Goal: Transaction & Acquisition: Obtain resource

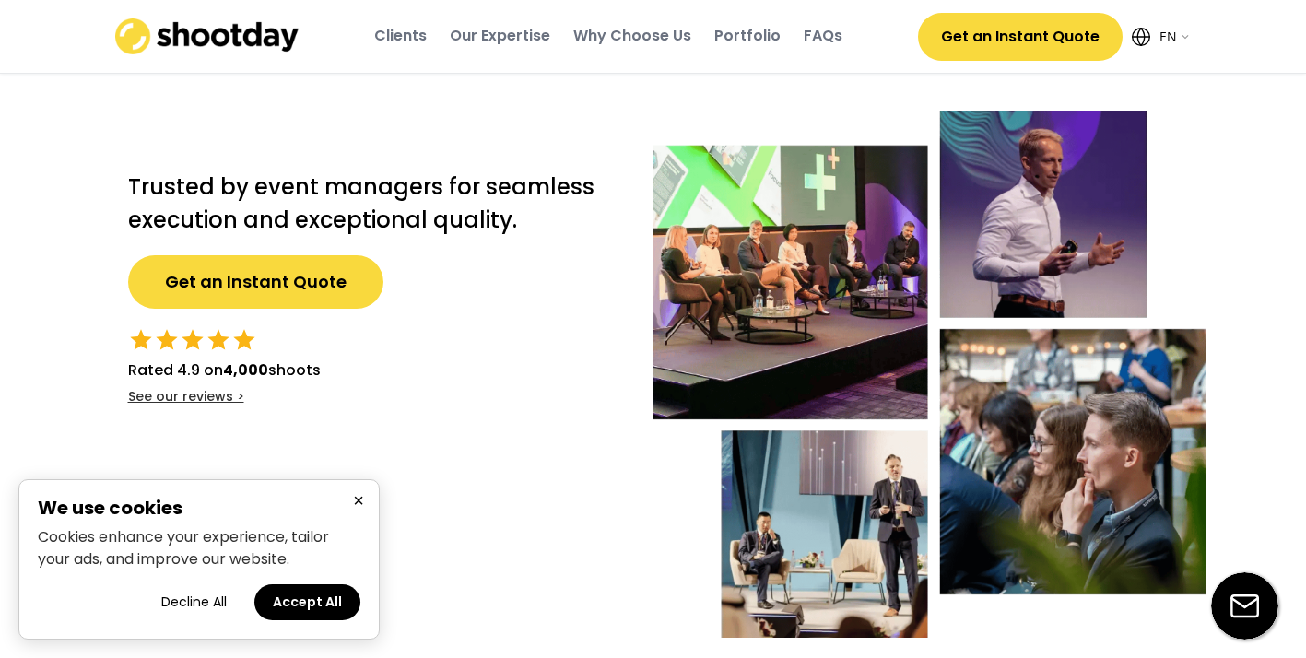
select select ""en""
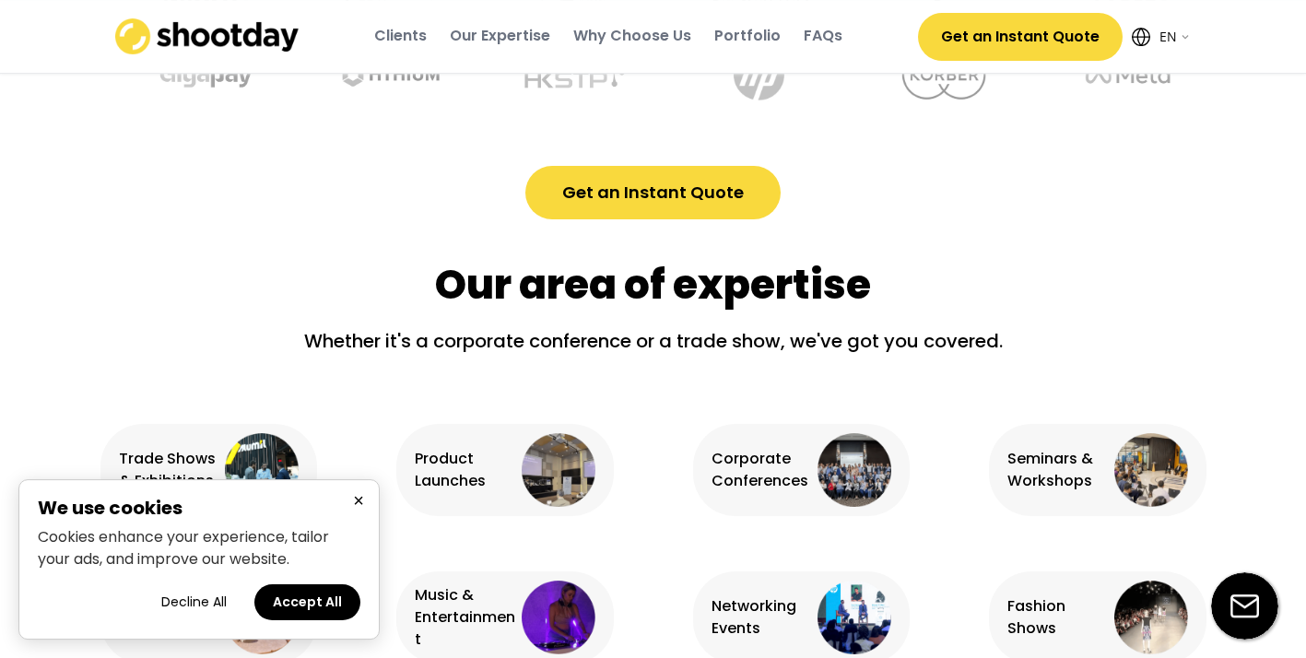
scroll to position [1397, 0]
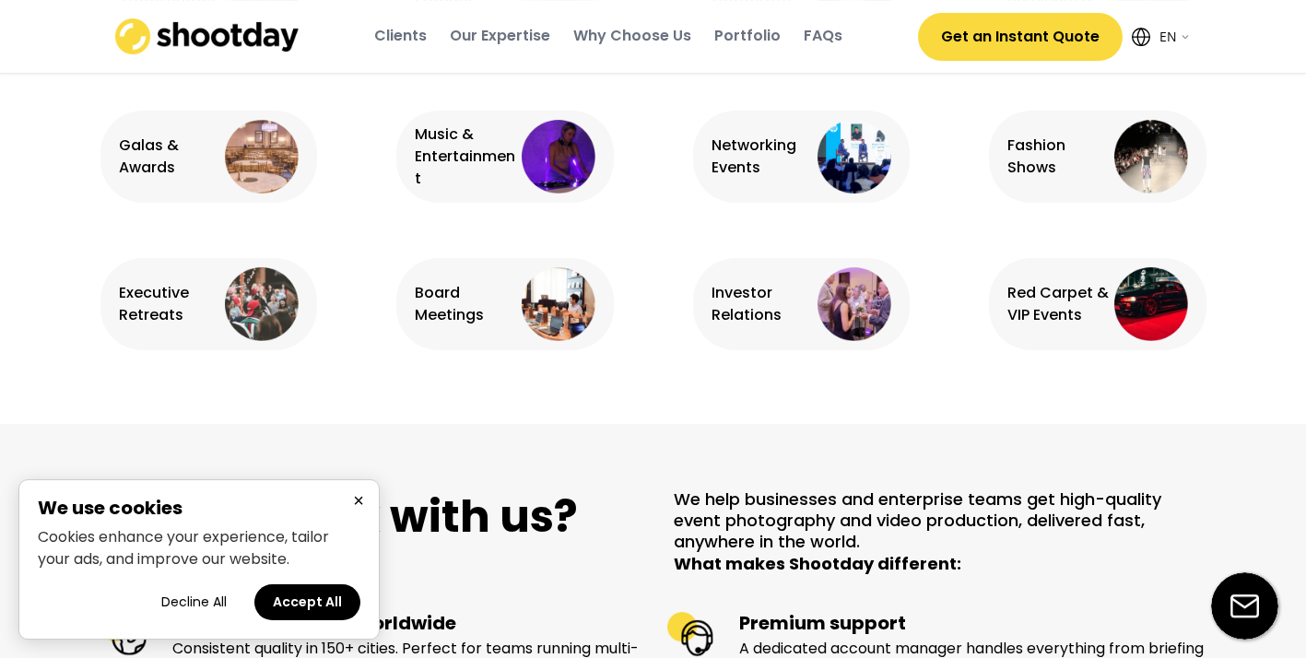
click at [440, 179] on div "Music & Entertainment" at bounding box center [466, 157] width 102 height 66
click at [445, 154] on div "Music & Entertainment" at bounding box center [466, 157] width 102 height 66
click at [584, 171] on img at bounding box center [559, 157] width 74 height 74
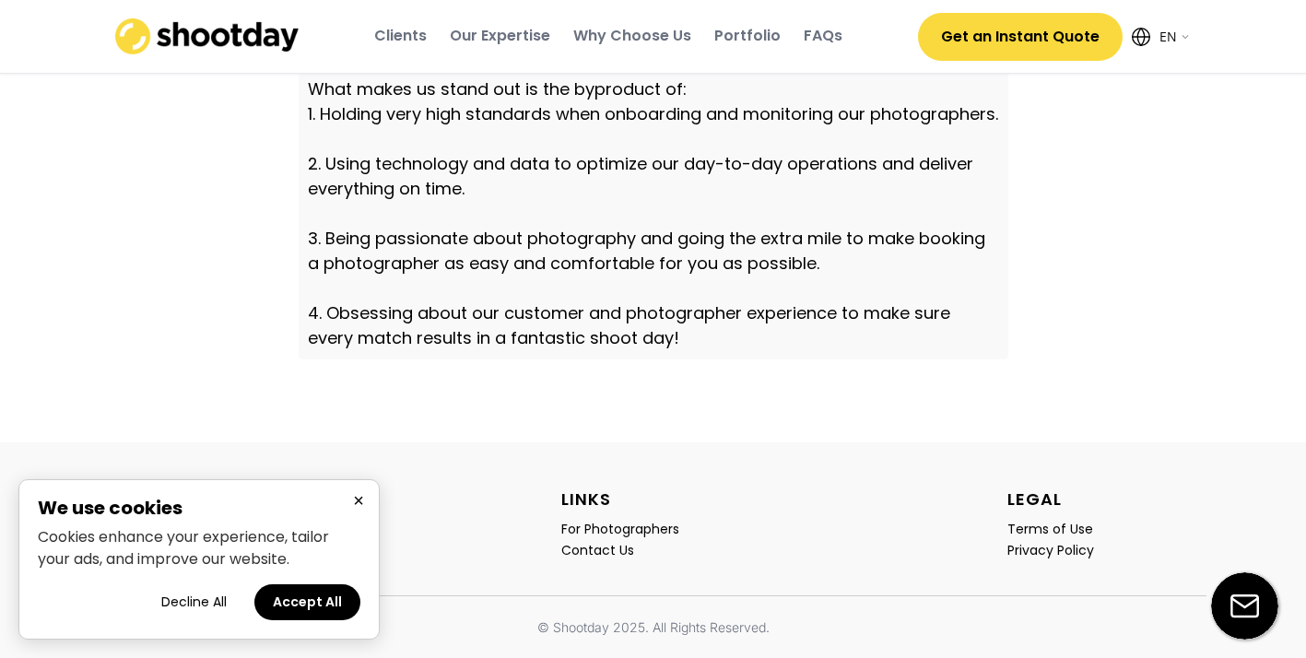
scroll to position [6512, 0]
click at [620, 542] on div "Contact Us" at bounding box center [597, 550] width 73 height 17
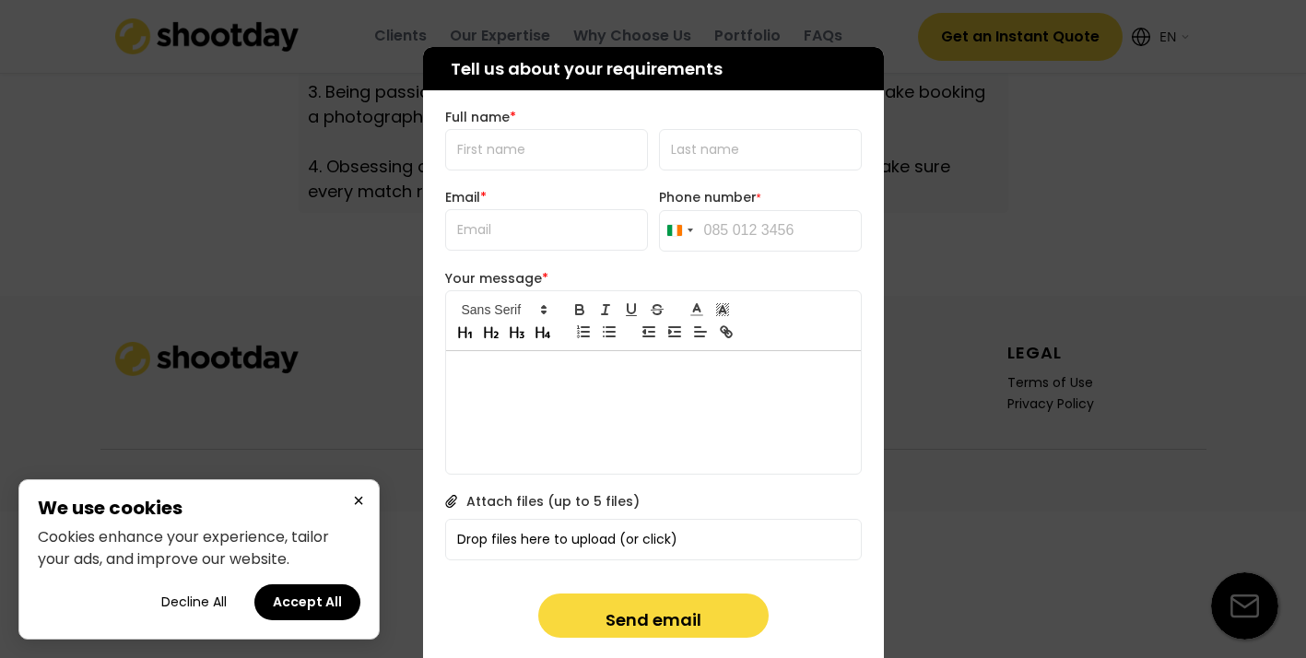
click at [893, 201] on div at bounding box center [653, 329] width 1306 height 658
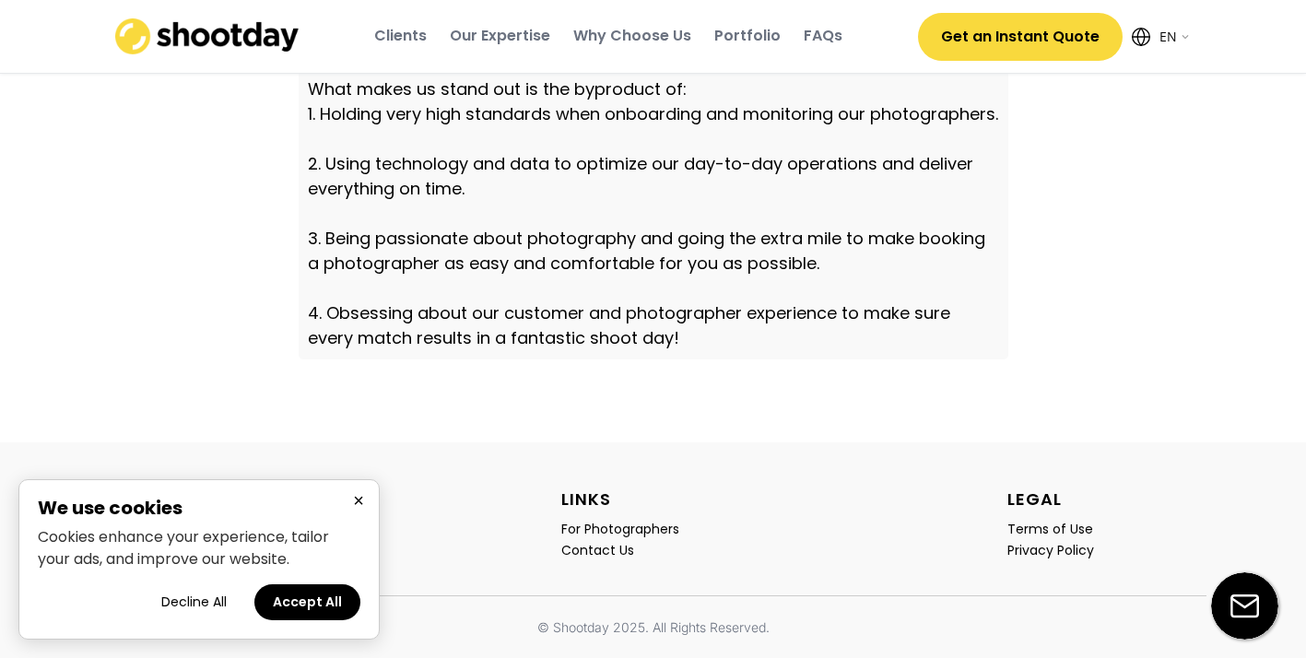
click at [362, 501] on button "×" at bounding box center [359, 501] width 22 height 23
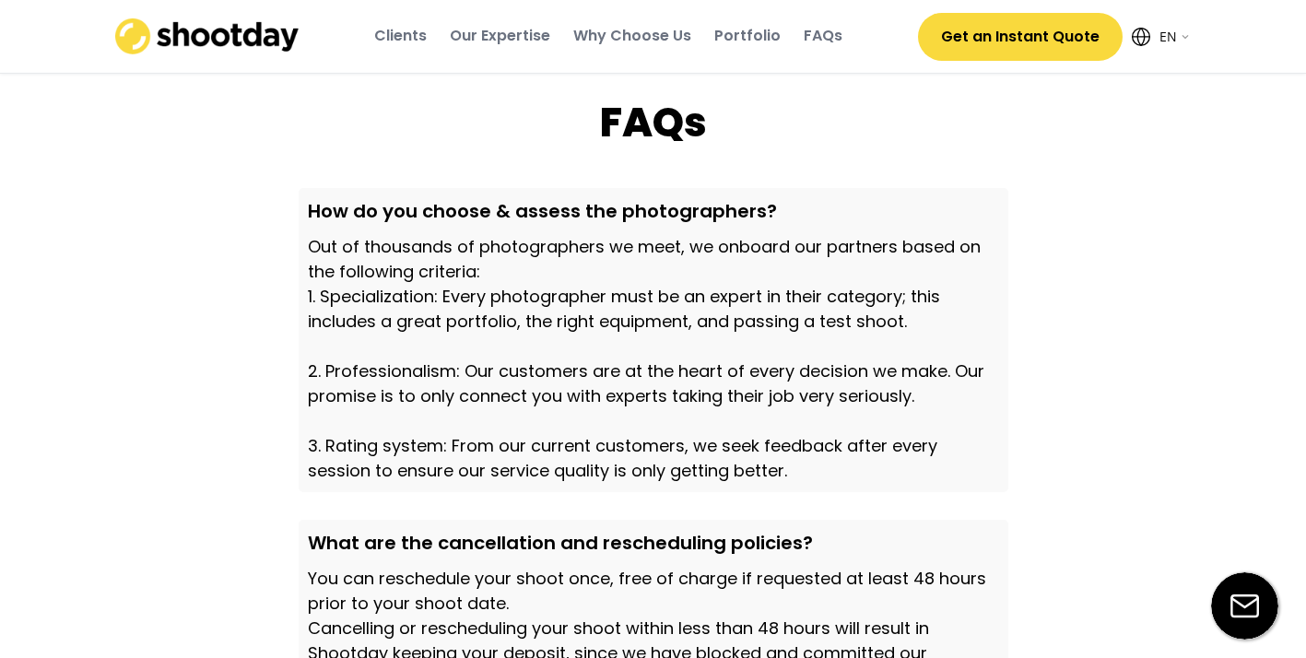
scroll to position [4931, 0]
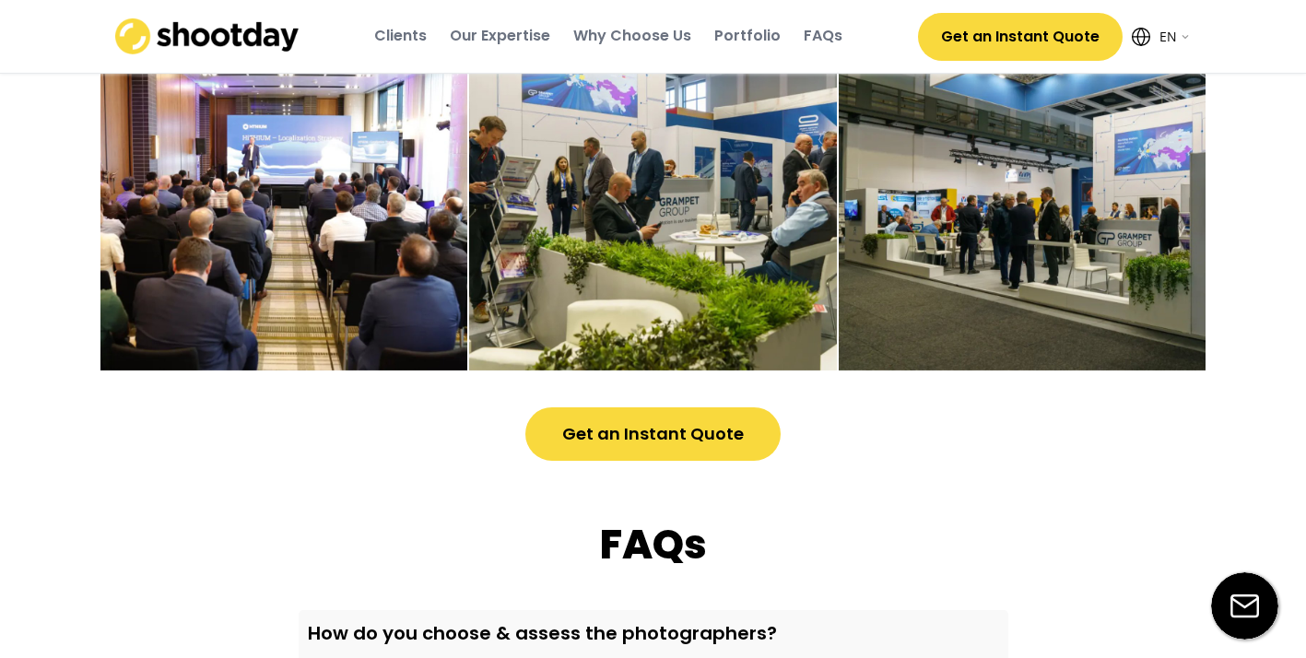
click at [627, 461] on button "Get an Instant Quote" at bounding box center [653, 434] width 255 height 53
